Goal: Information Seeking & Learning: Learn about a topic

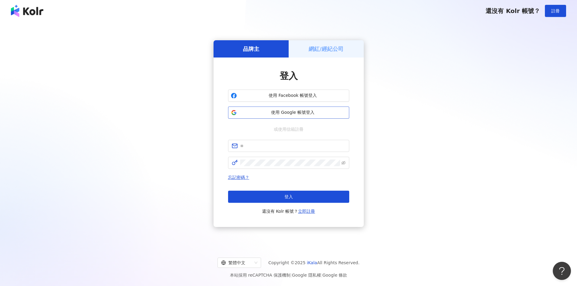
drag, startPoint x: 302, startPoint y: 111, endPoint x: 296, endPoint y: 111, distance: 5.8
click at [302, 110] on span "使用 Google 帳號登入" at bounding box center [292, 113] width 107 height 6
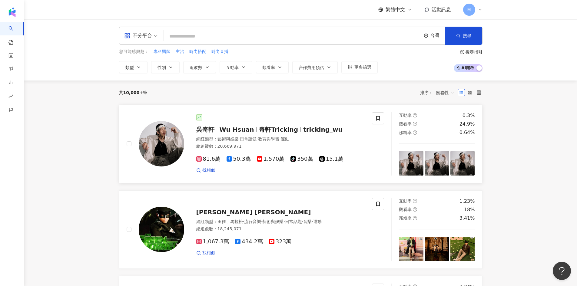
click at [263, 130] on span "奇軒Tricking" at bounding box center [278, 129] width 39 height 7
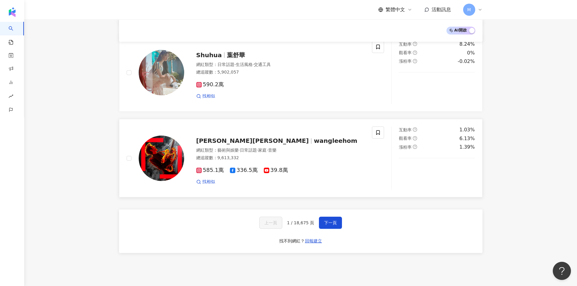
scroll to position [938, 0]
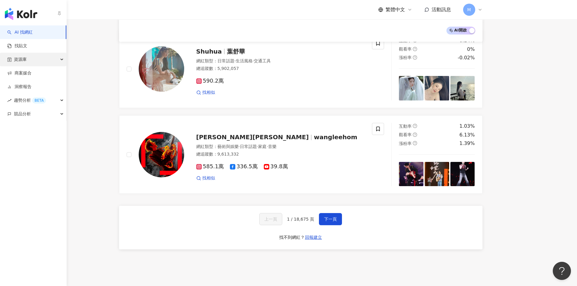
click at [58, 57] on div "資源庫" at bounding box center [33, 60] width 66 height 14
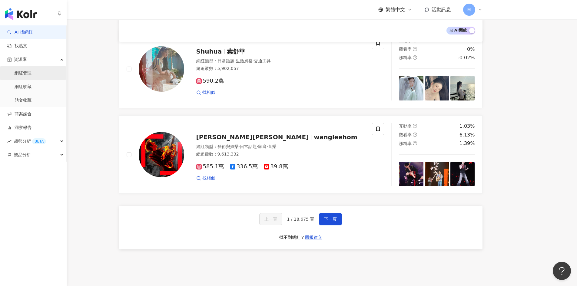
click at [32, 73] on link "網紅管理" at bounding box center [23, 73] width 17 height 6
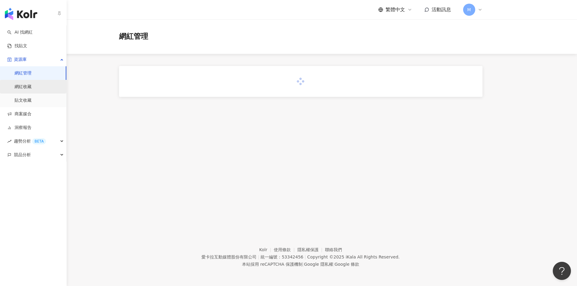
click at [32, 84] on link "網紅收藏" at bounding box center [23, 87] width 17 height 6
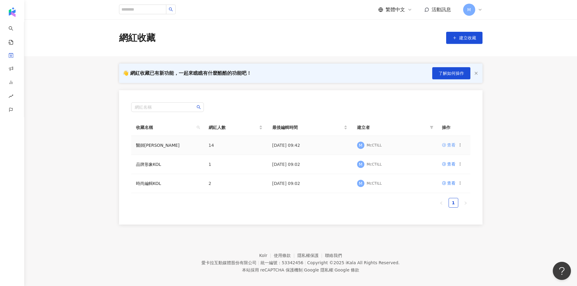
click at [448, 146] on div "查看" at bounding box center [451, 145] width 8 height 7
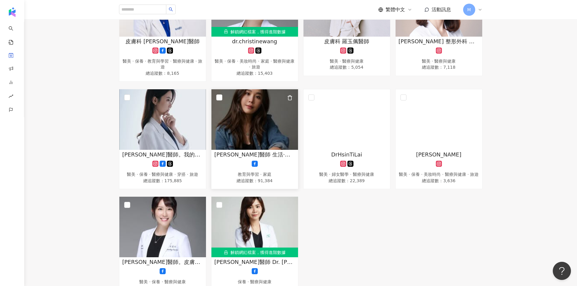
scroll to position [242, 0]
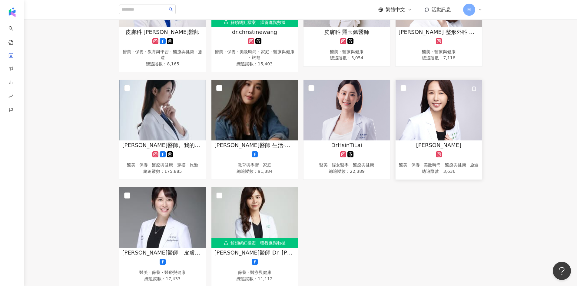
click at [436, 113] on img at bounding box center [439, 110] width 87 height 61
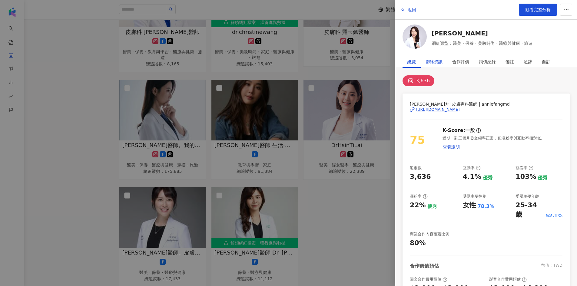
click at [434, 62] on div "聯絡資訊" at bounding box center [434, 62] width 17 height 12
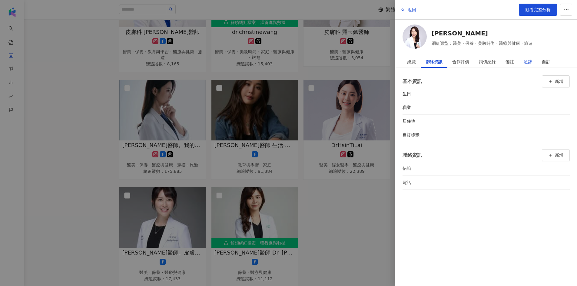
click at [530, 60] on div "足跡" at bounding box center [528, 62] width 8 height 12
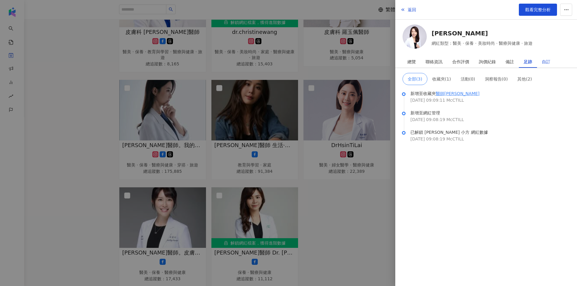
click at [547, 64] on div "自訂" at bounding box center [546, 62] width 8 height 12
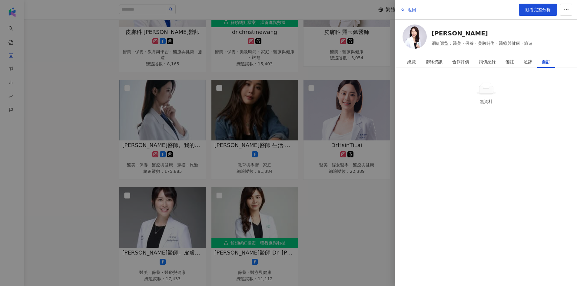
click at [484, 93] on icon at bounding box center [486, 90] width 14 height 7
click at [571, 8] on button "button" at bounding box center [566, 10] width 12 height 12
click at [493, 21] on div "返回 觀看完整分析 Annie 小方 網紅類型：醫美 · 保養 · 美妝時尚 · 醫療與健康 · 旅遊" at bounding box center [486, 25] width 182 height 51
click at [526, 64] on div "足跡" at bounding box center [528, 62] width 8 height 12
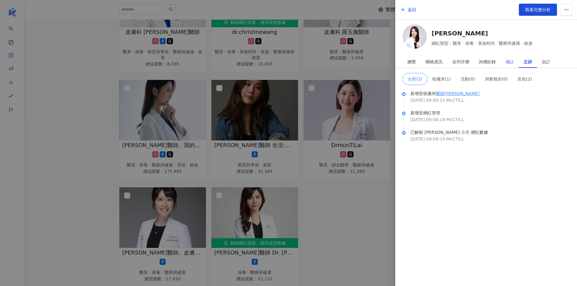
click at [517, 61] on div "備註" at bounding box center [510, 62] width 18 height 12
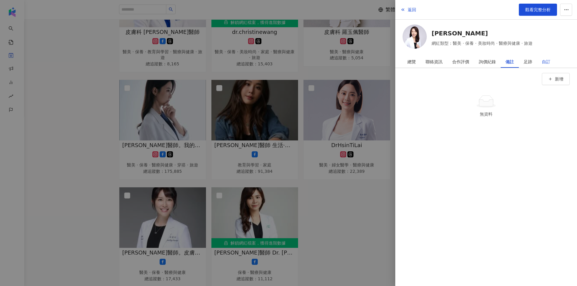
click at [547, 62] on div "自訂" at bounding box center [546, 62] width 8 height 12
click at [549, 78] on div "無資料" at bounding box center [486, 93] width 167 height 36
click at [550, 78] on div "無資料" at bounding box center [486, 93] width 167 height 36
drag, startPoint x: 520, startPoint y: 85, endPoint x: 518, endPoint y: 81, distance: 4.3
click at [519, 84] on div at bounding box center [487, 89] width 158 height 14
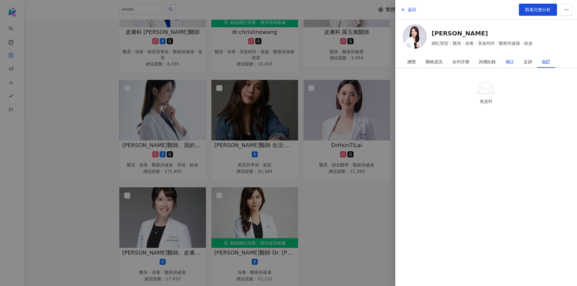
click at [506, 61] on div "備註" at bounding box center [510, 62] width 8 height 12
click at [490, 61] on div "詢價紀錄" at bounding box center [487, 62] width 17 height 12
click at [409, 63] on div "總覽" at bounding box center [412, 62] width 8 height 12
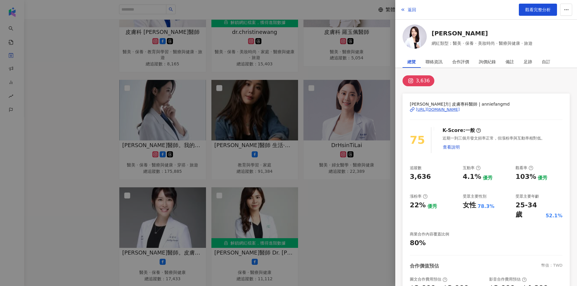
click at [320, 245] on div at bounding box center [288, 143] width 577 height 286
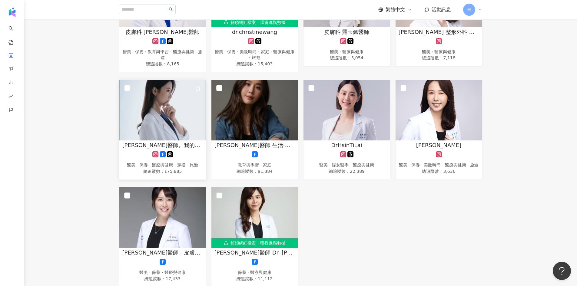
click at [185, 120] on img at bounding box center [162, 110] width 87 height 61
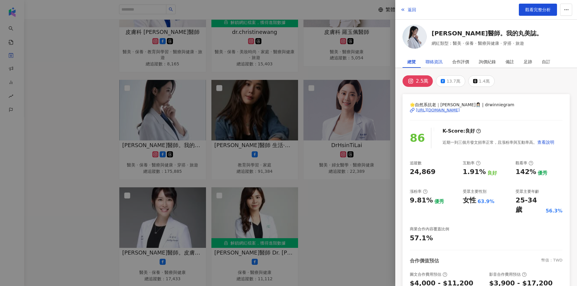
click at [430, 56] on div "聯絡資訊" at bounding box center [434, 62] width 17 height 12
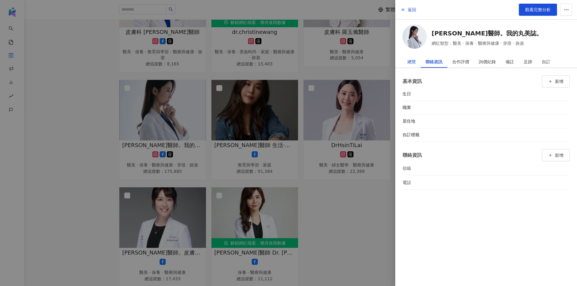
click at [412, 61] on div "總覽" at bounding box center [412, 62] width 8 height 12
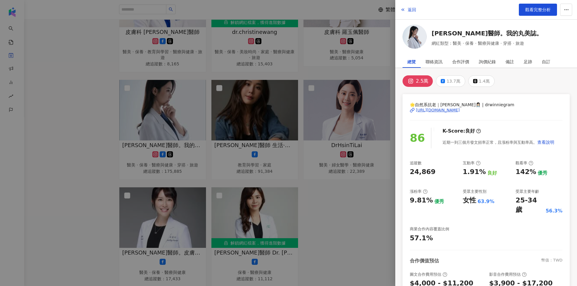
click at [447, 110] on div "https://www.instagram.com/drwinniegram/" at bounding box center [438, 110] width 44 height 5
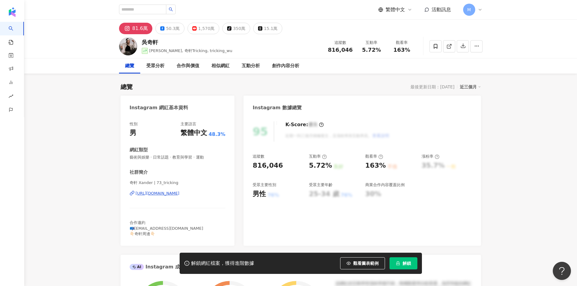
click at [180, 193] on div "[URL][DOMAIN_NAME]" at bounding box center [158, 193] width 44 height 5
